Goal: Transaction & Acquisition: Purchase product/service

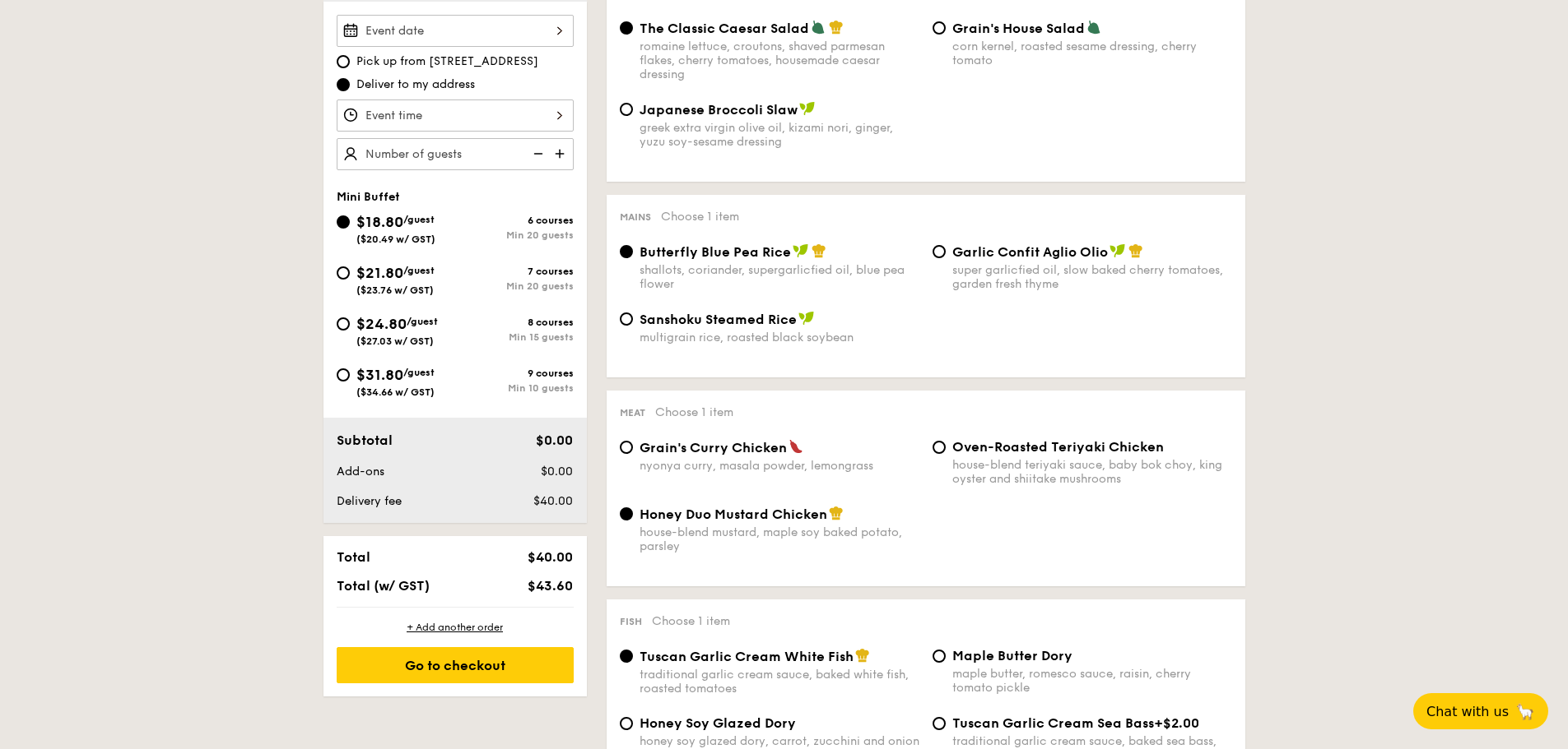
scroll to position [493, 0]
click at [400, 377] on span "$31.80" at bounding box center [379, 374] width 46 height 18
click at [350, 377] on input "$31.80 /guest ($34.66 w/ GST) 9 courses Min 10 guests" at bounding box center [342, 374] width 13 height 13
radio input "true"
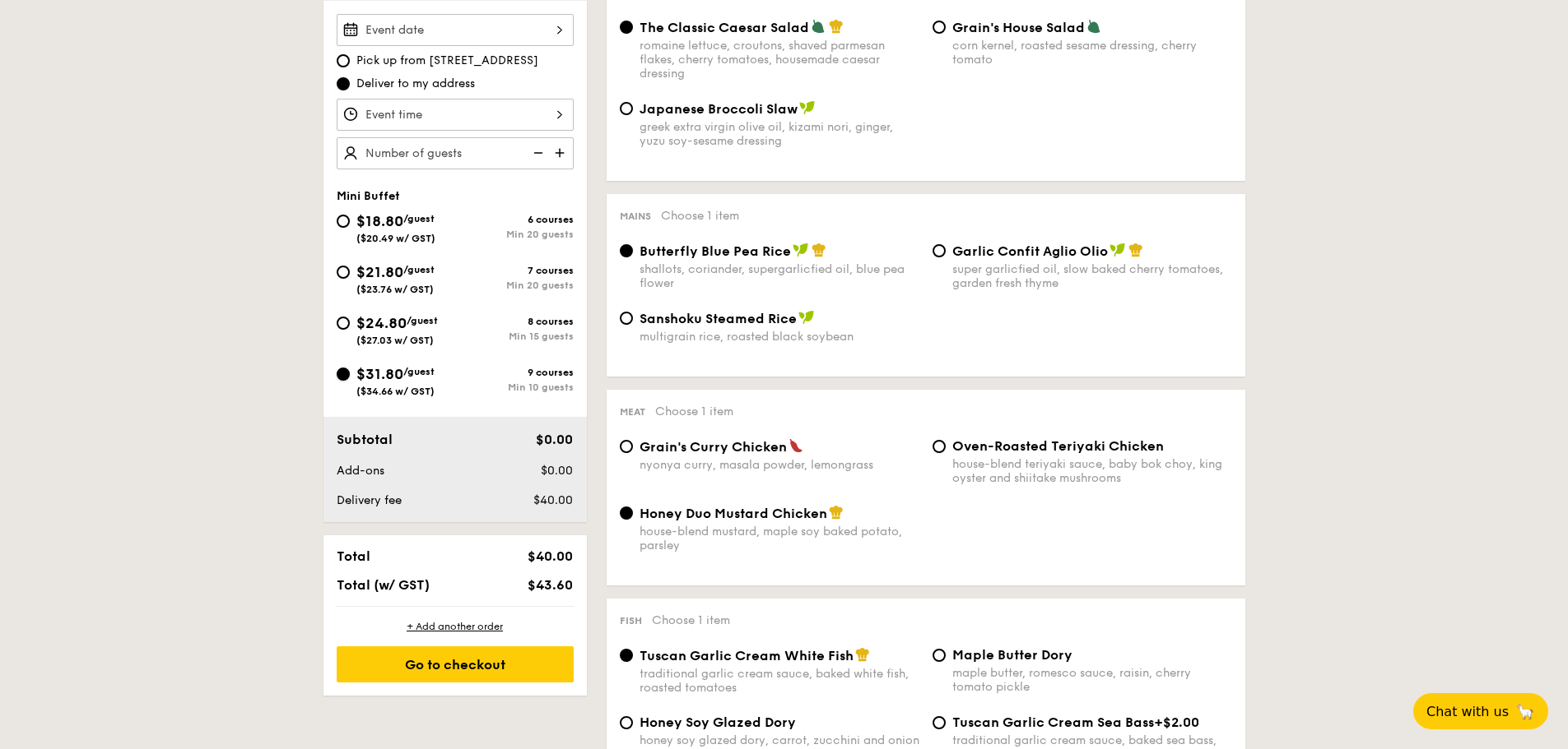
radio input "true"
radio input "false"
radio input "true"
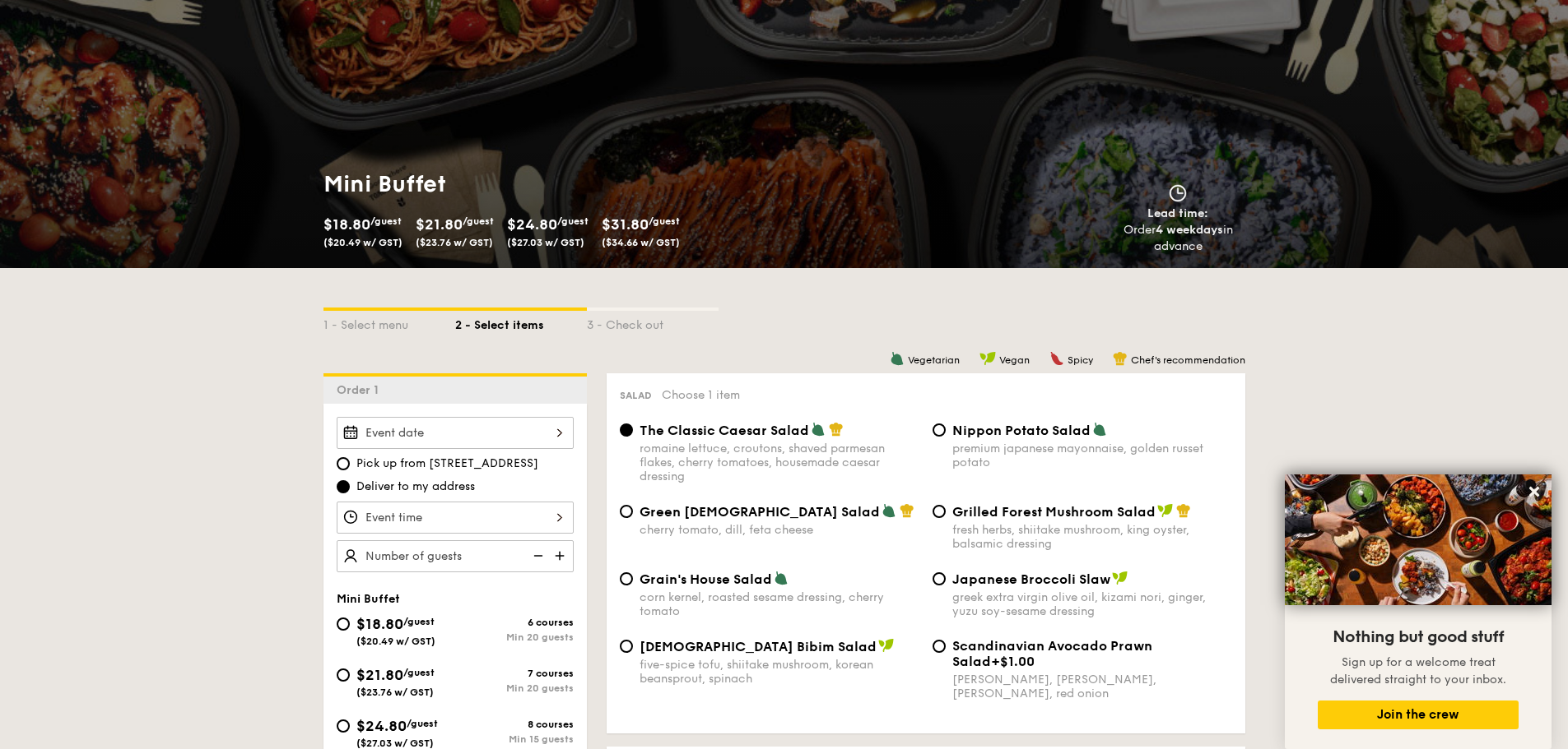
scroll to position [0, 0]
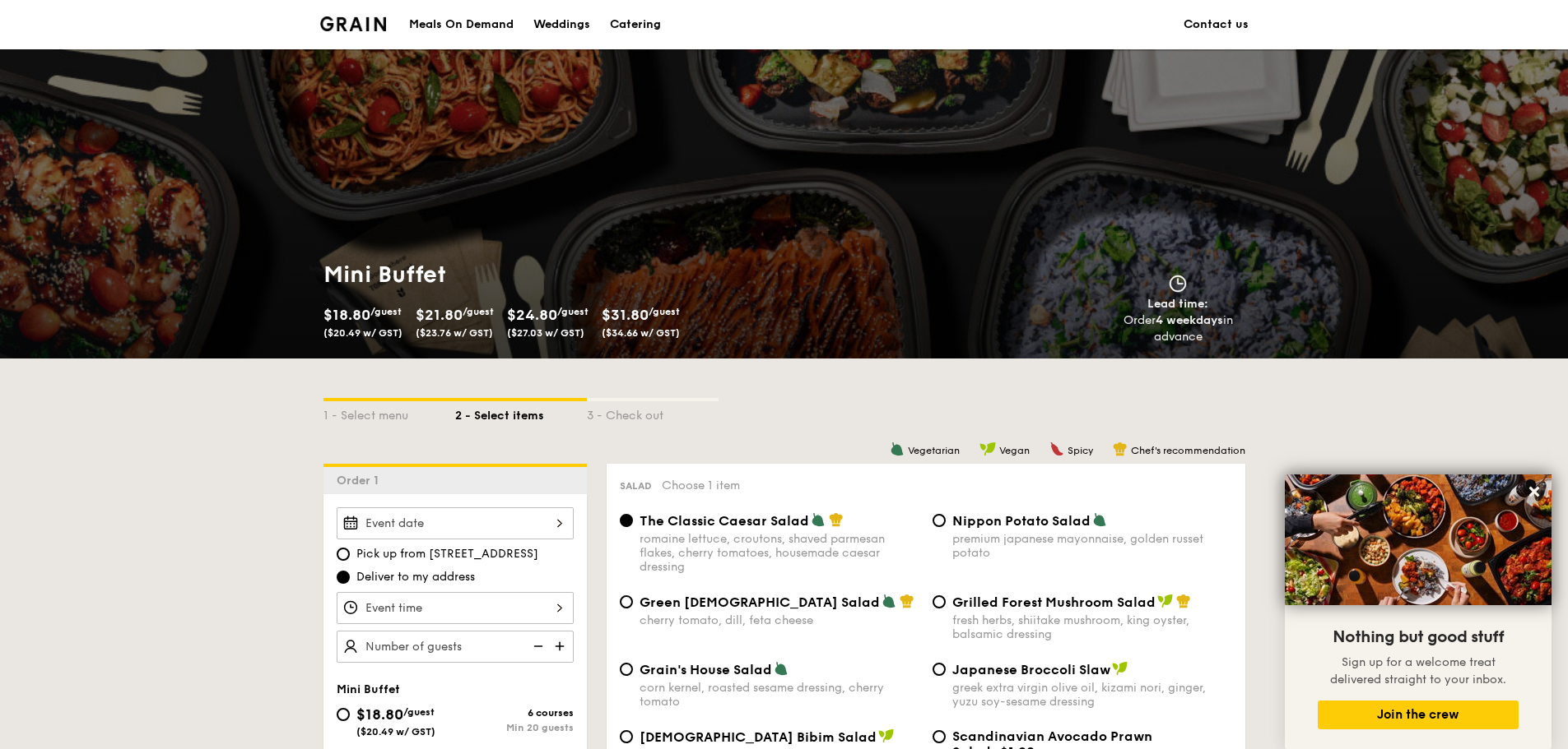
click at [483, 31] on div "Meals On Demand" at bounding box center [462, 25] width 105 height 49
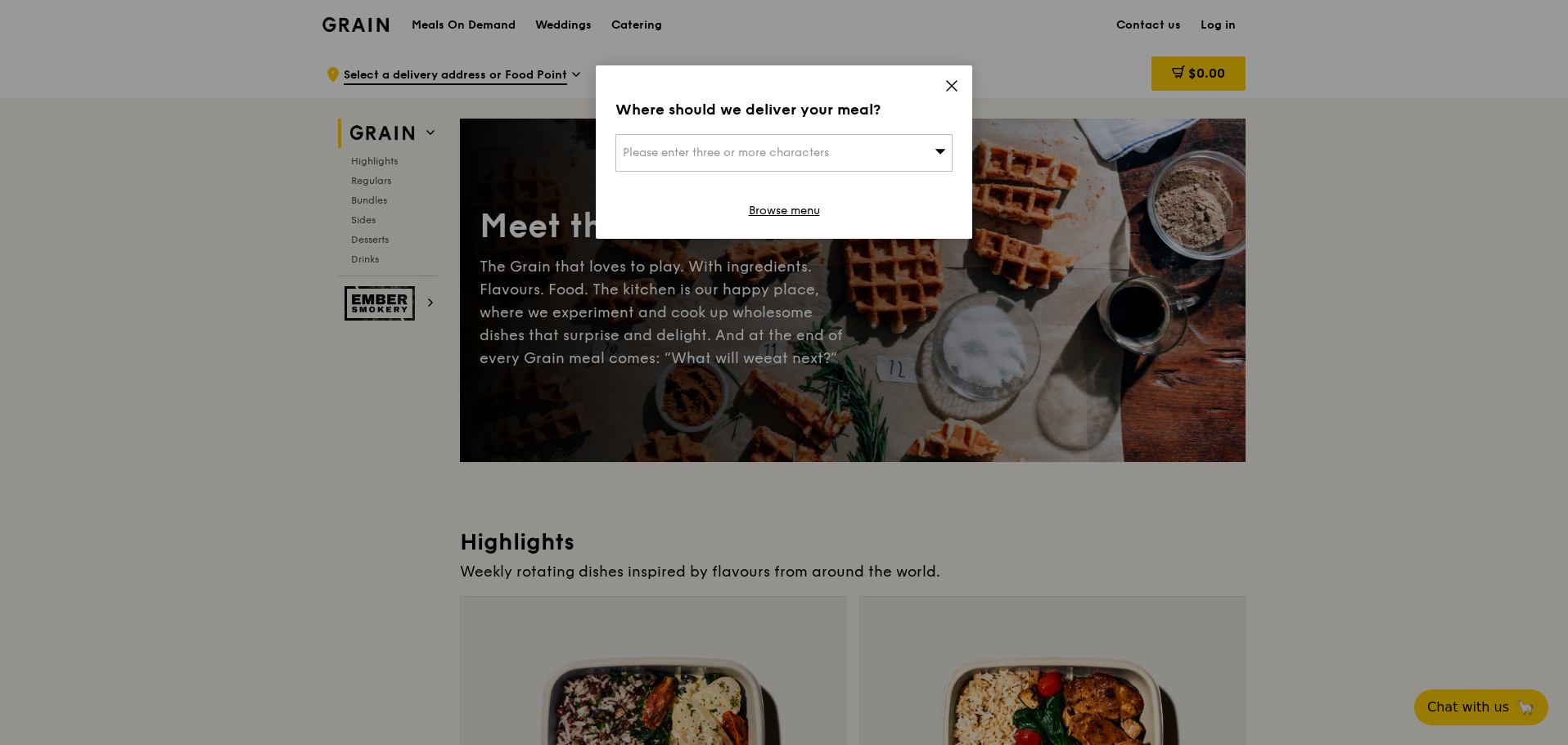
click at [954, 82] on icon at bounding box center [952, 86] width 15 height 15
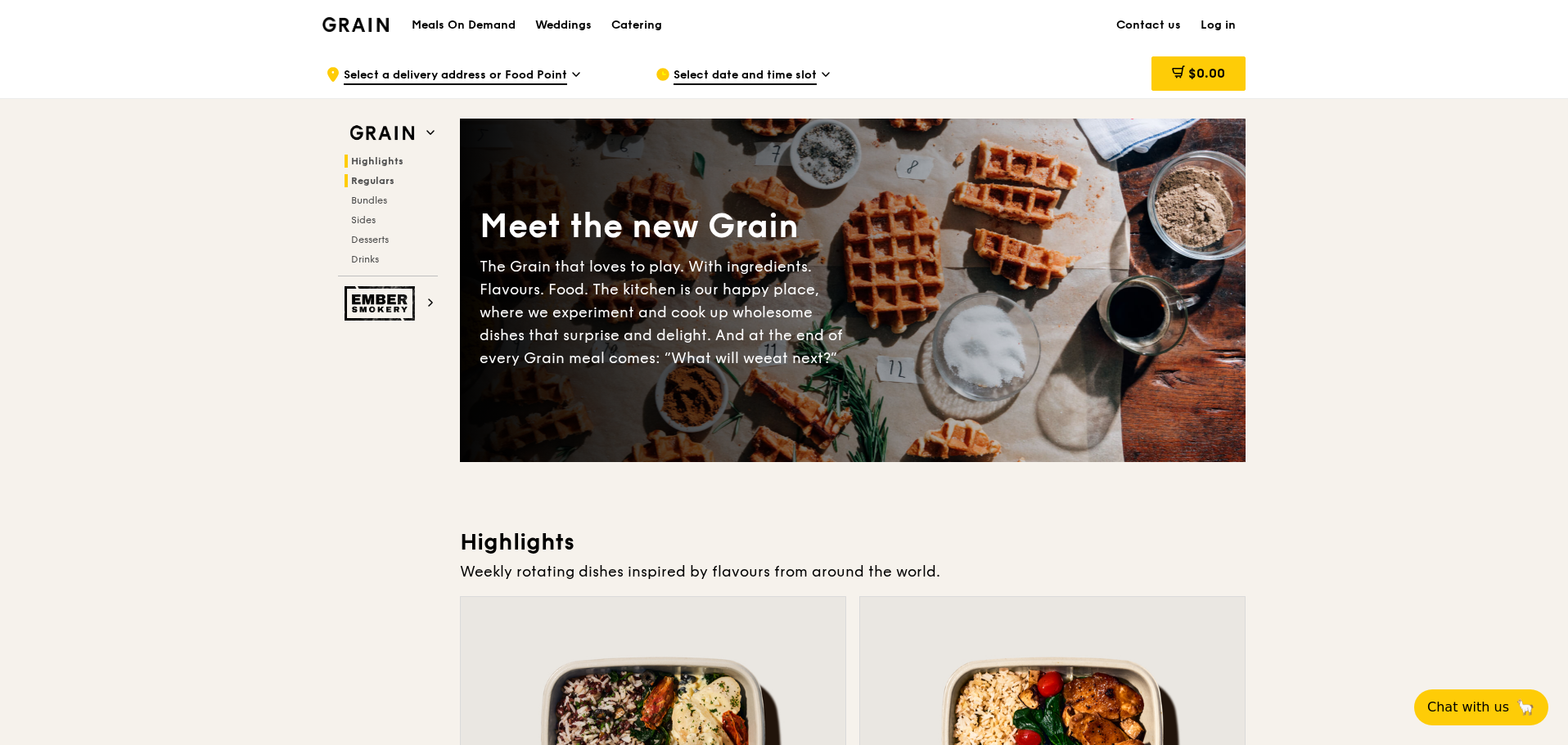
click at [374, 180] on span "Regulars" at bounding box center [373, 181] width 43 height 12
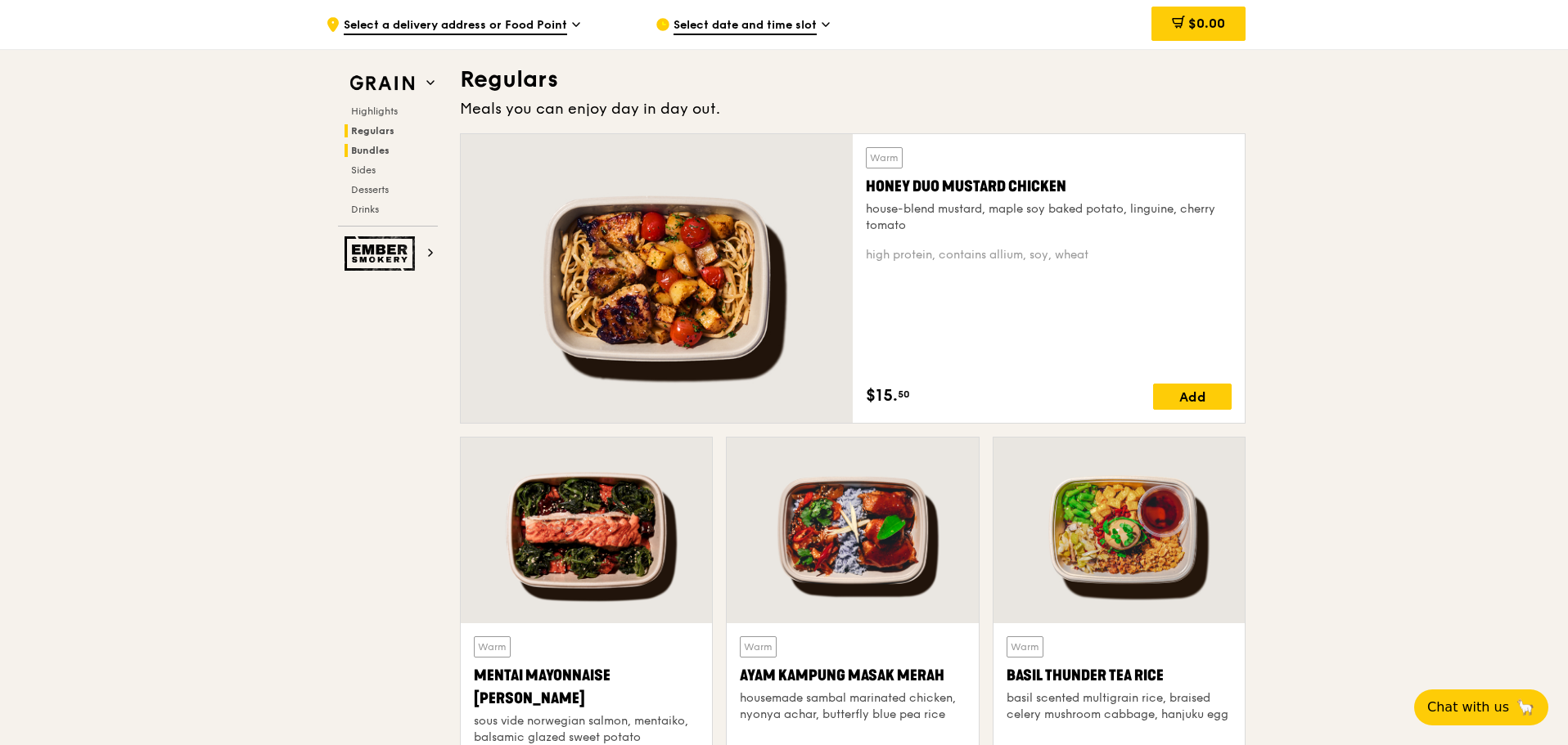
click at [369, 146] on span "Bundles" at bounding box center [370, 150] width 38 height 12
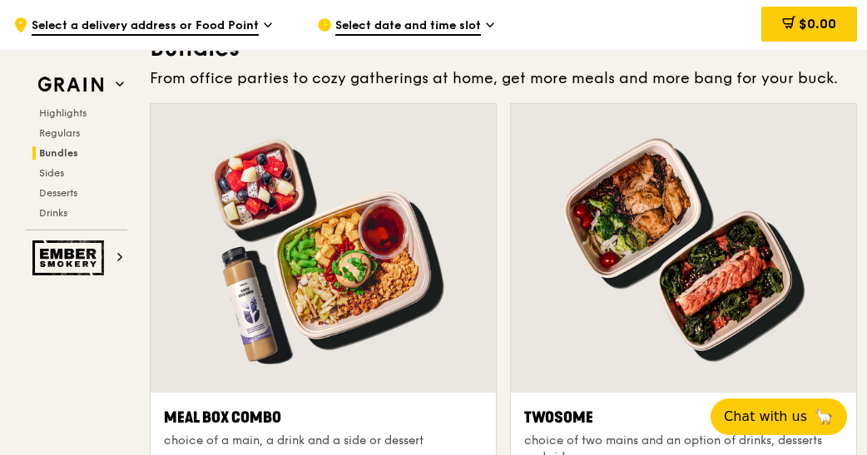
scroll to position [2375, 0]
